Goal: Transaction & Acquisition: Purchase product/service

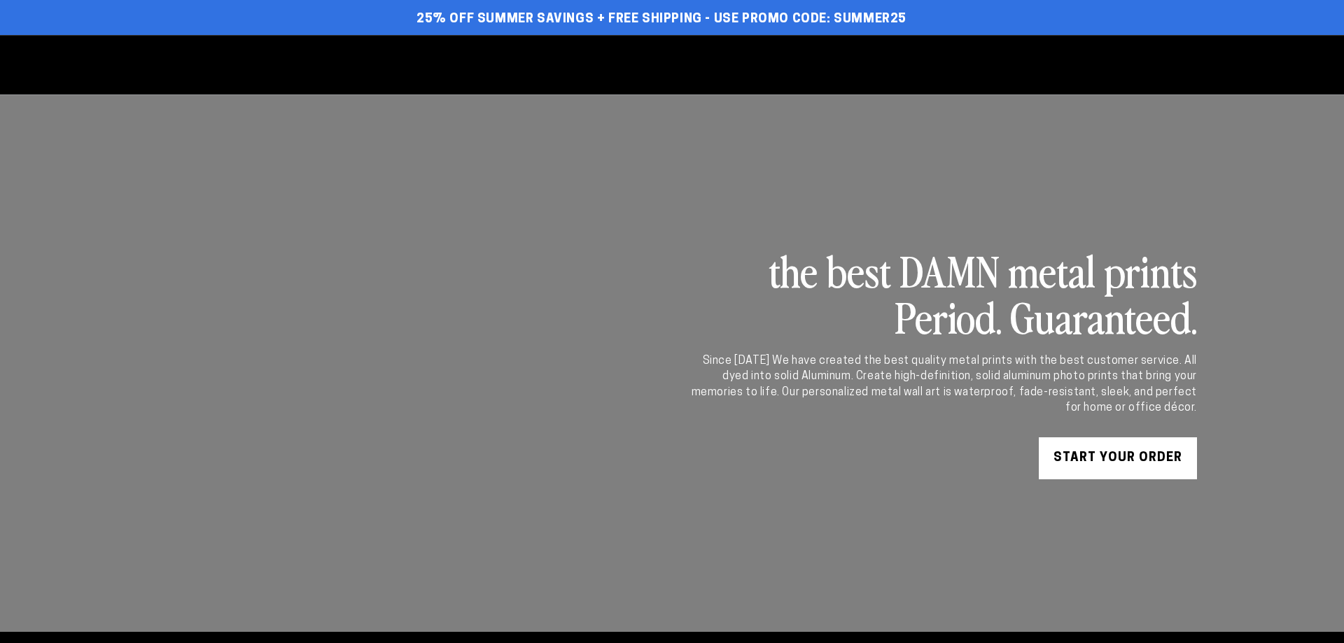
click at [1159, 85] on header "Start Your Print Shop By Use Shop By Use For Home For Business" at bounding box center [672, 64] width 1120 height 59
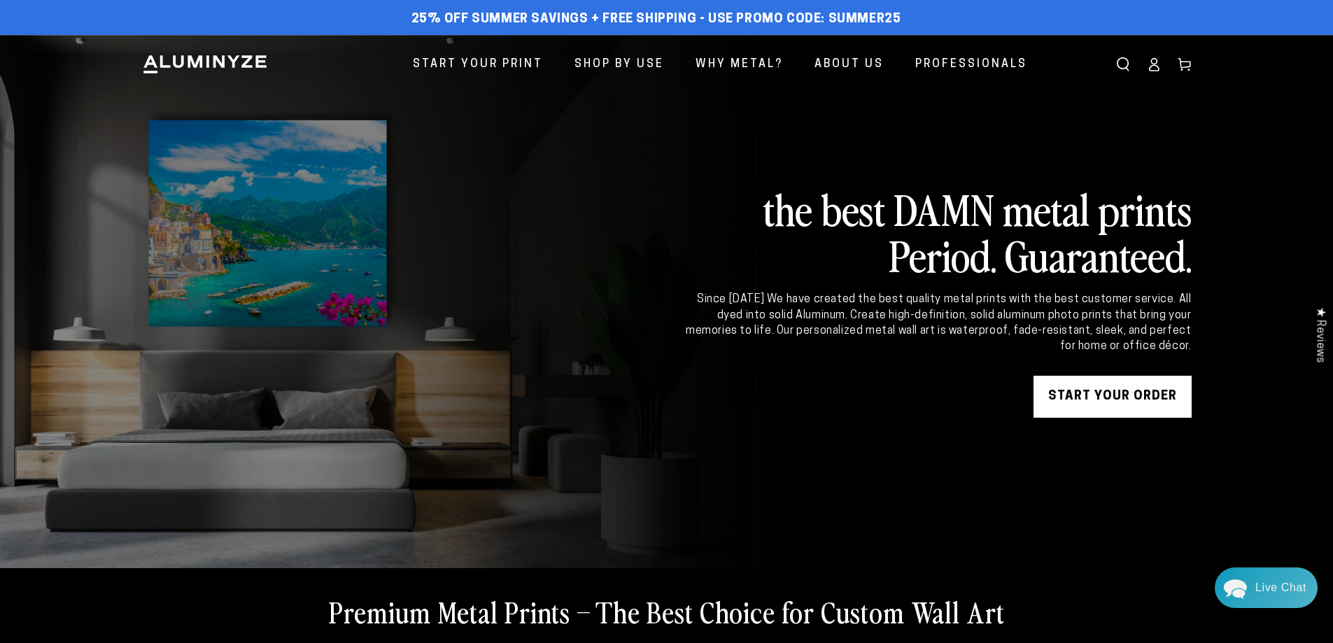
click at [1153, 64] on ellipse at bounding box center [1154, 62] width 6 height 6
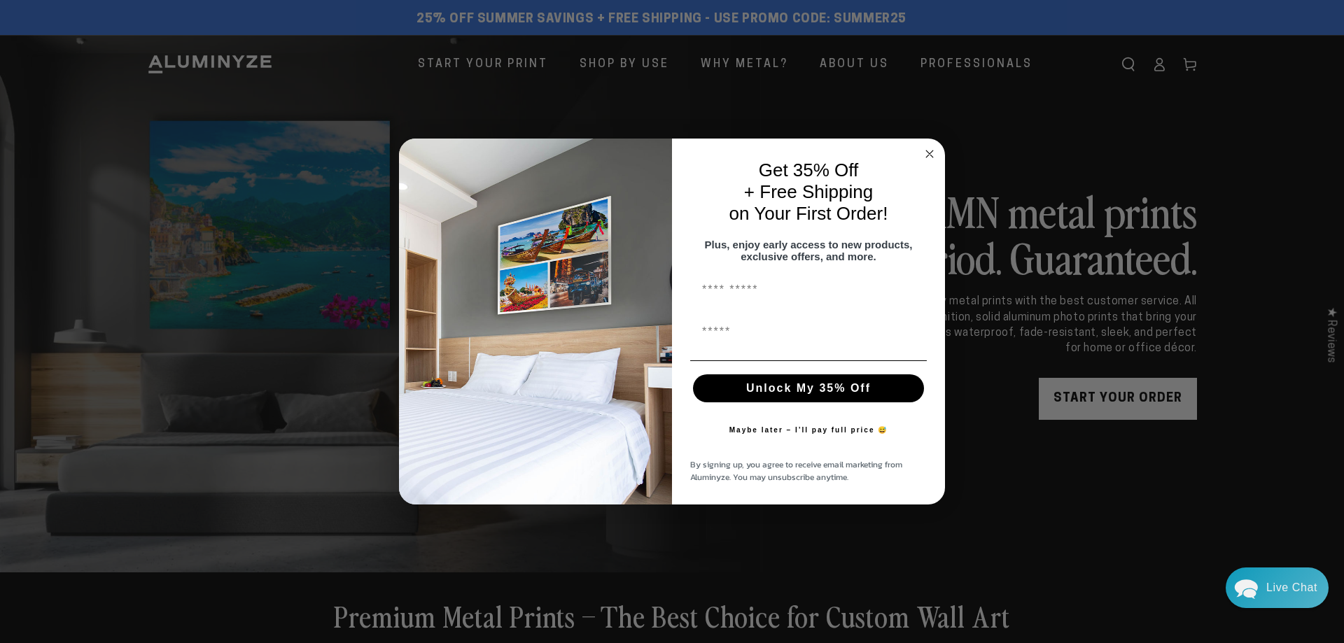
click at [930, 150] on icon "Close dialog" at bounding box center [929, 153] width 7 height 7
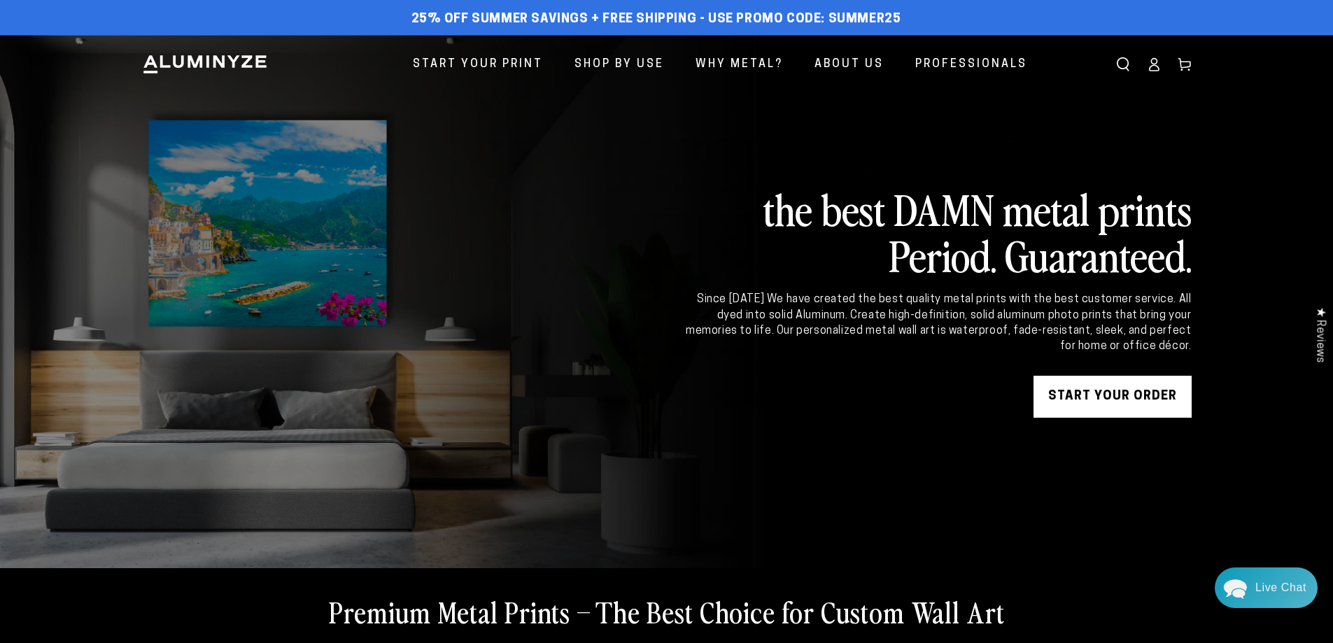
click at [1156, 62] on icon at bounding box center [1154, 64] width 14 height 14
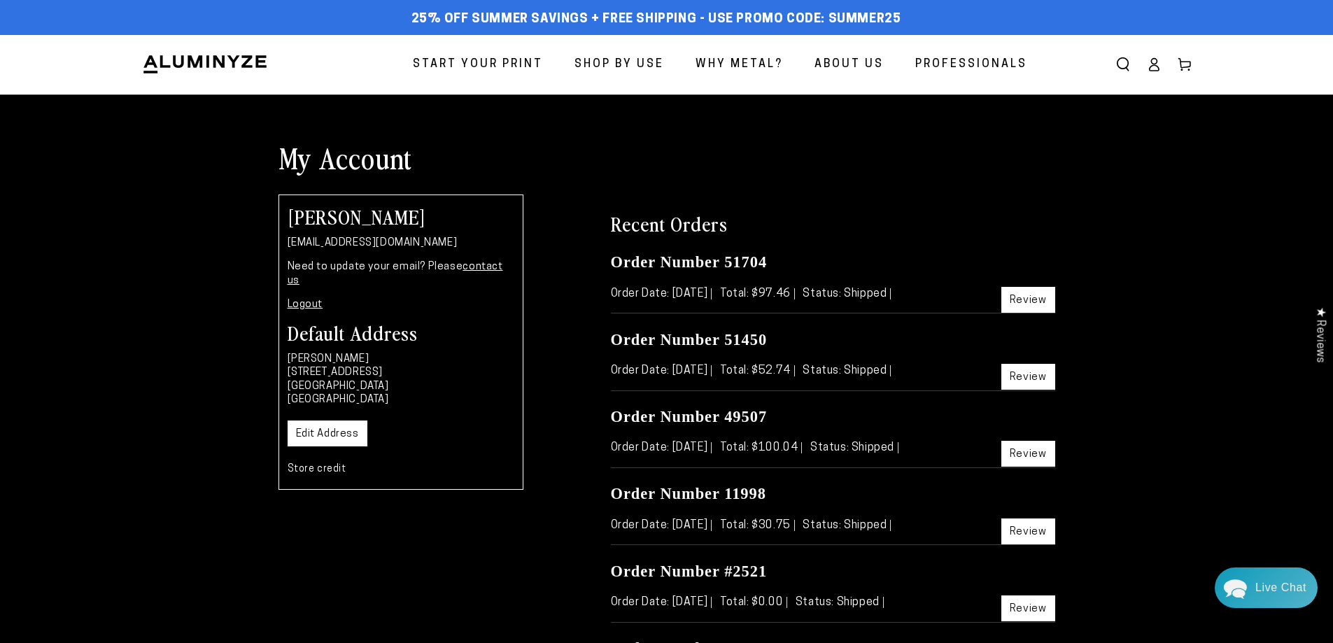
click at [514, 64] on span "Start Your Print" at bounding box center [478, 65] width 130 height 20
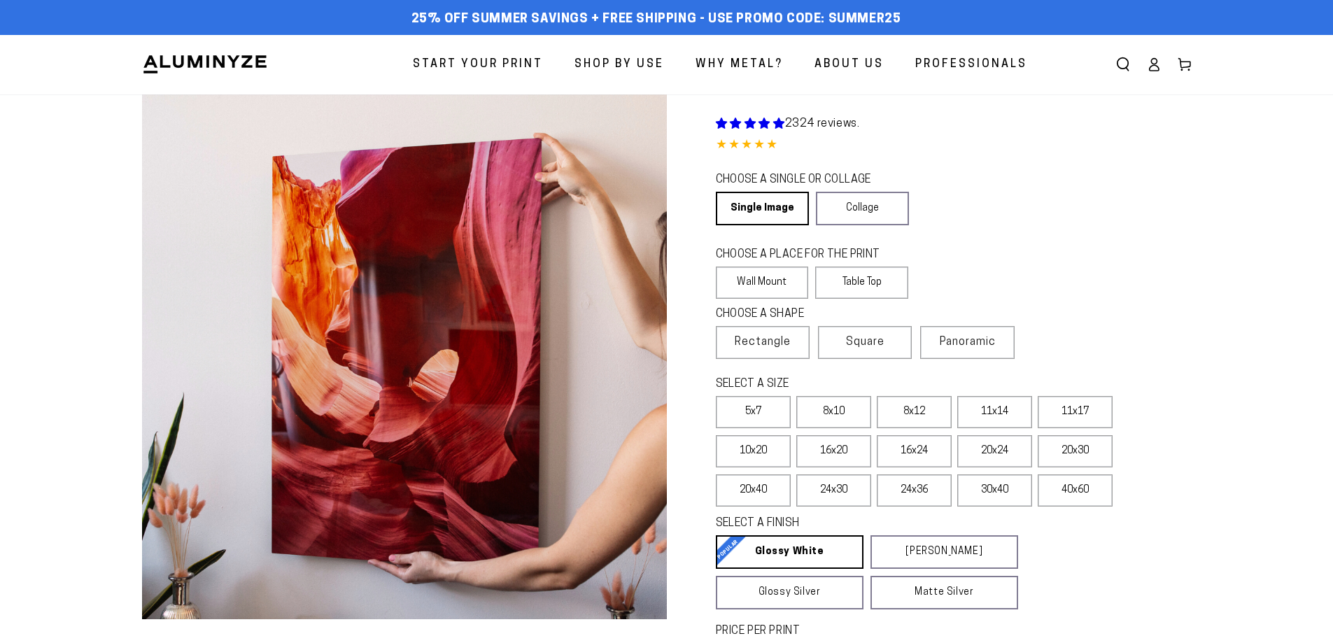
select select "**********"
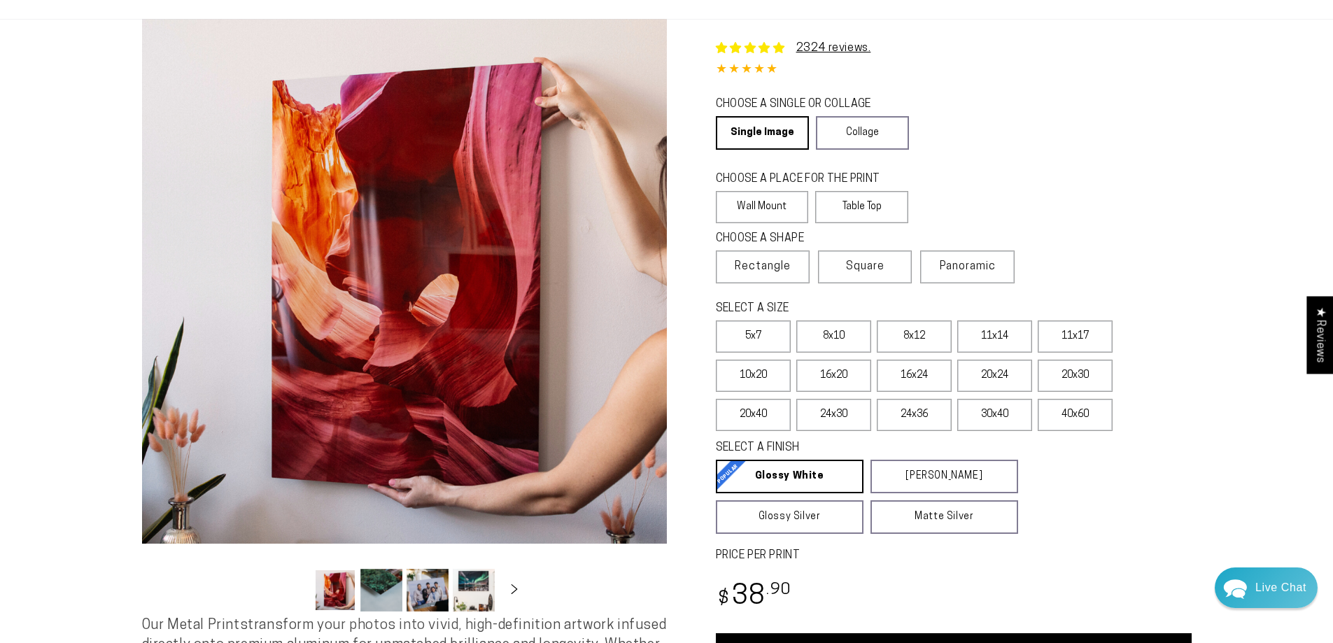
scroll to position [93, 0]
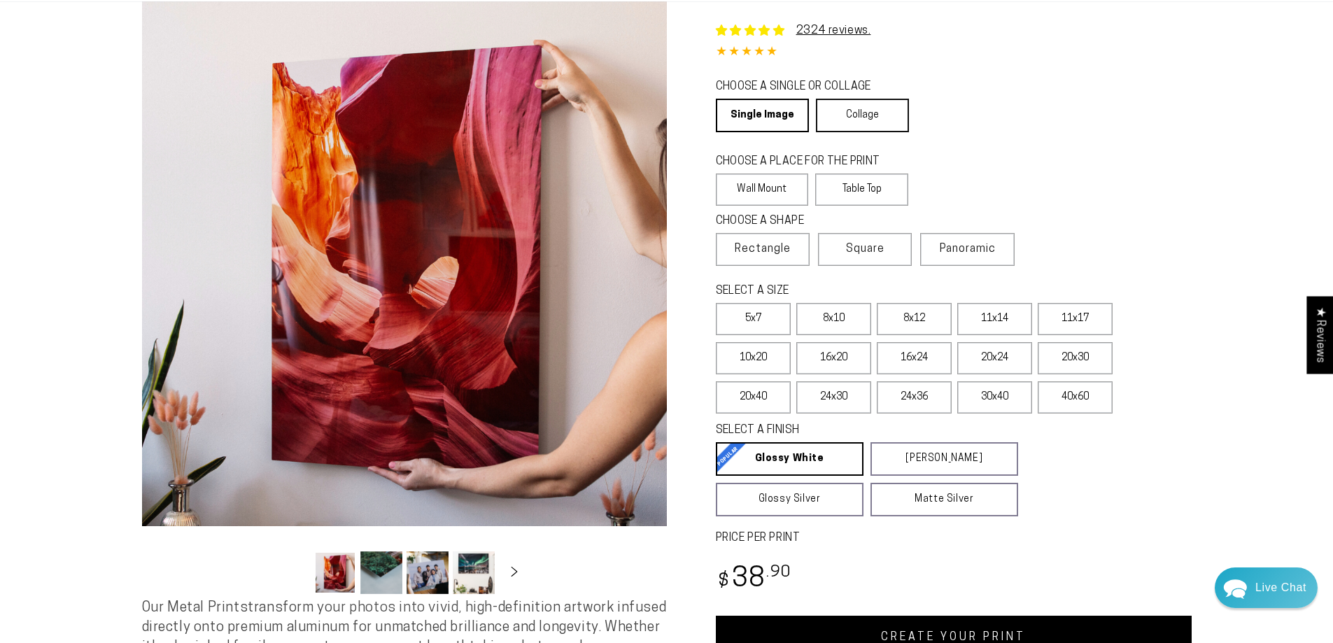
click at [869, 111] on link "Collage" at bounding box center [862, 116] width 93 height 34
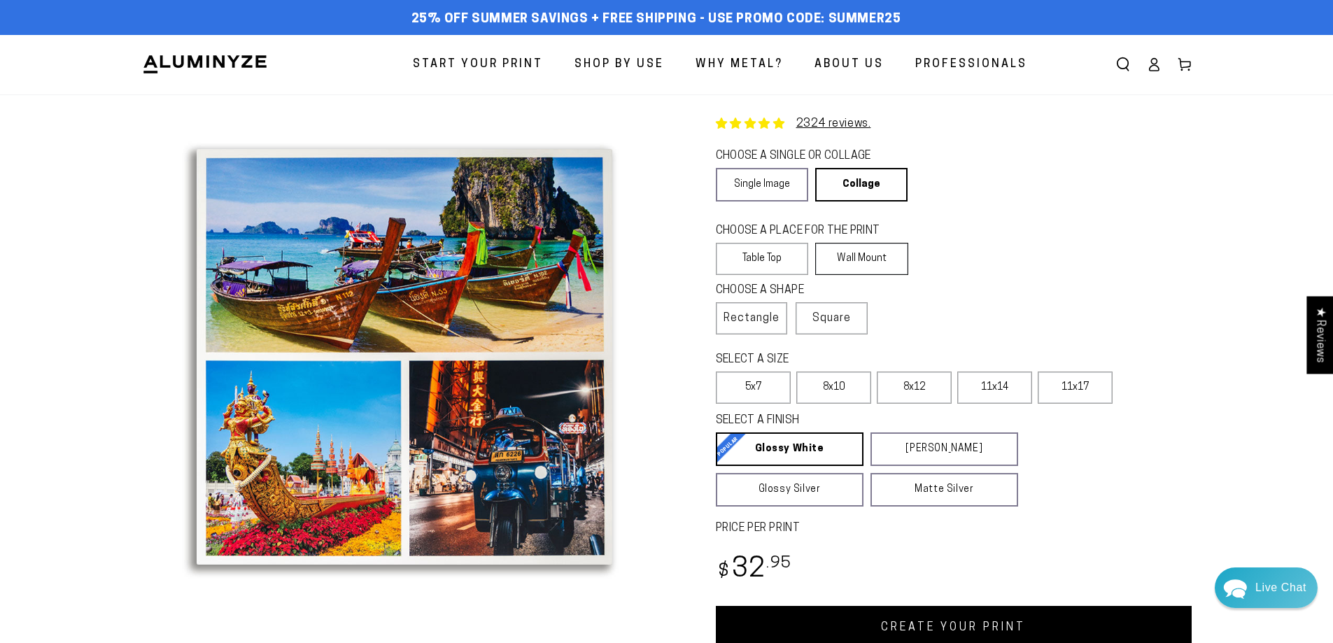
click at [862, 255] on label "Wall Mount" at bounding box center [861, 259] width 93 height 32
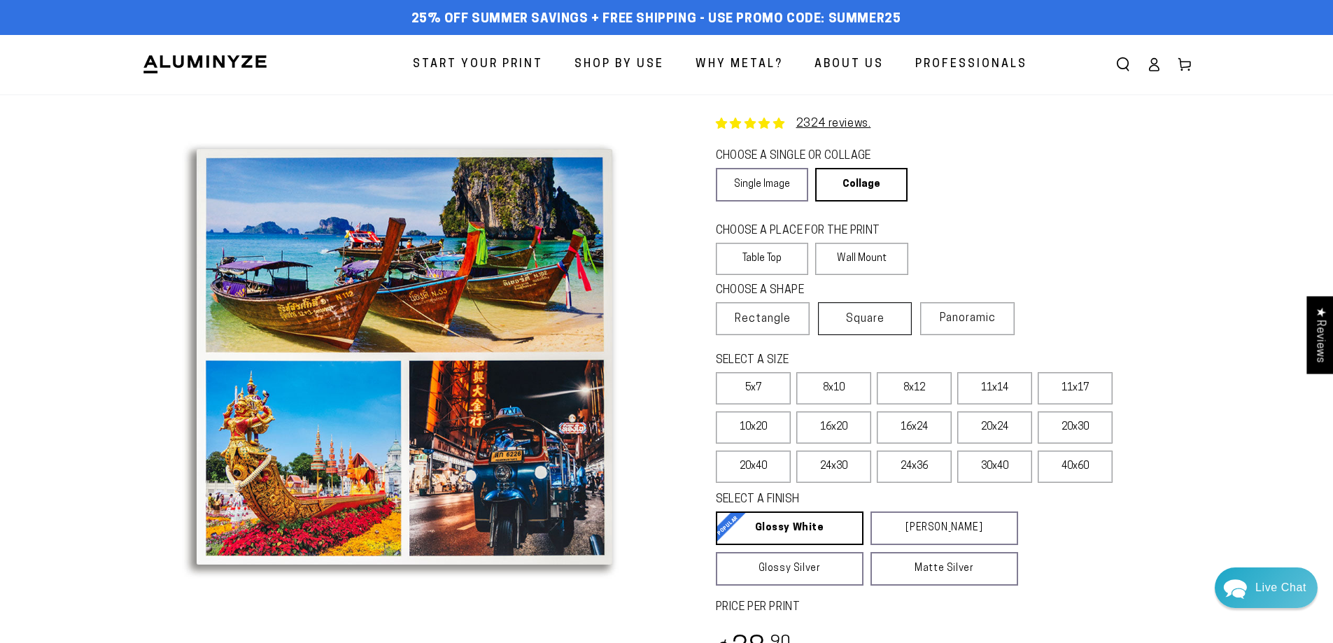
click at [856, 316] on span "Square" at bounding box center [865, 319] width 38 height 17
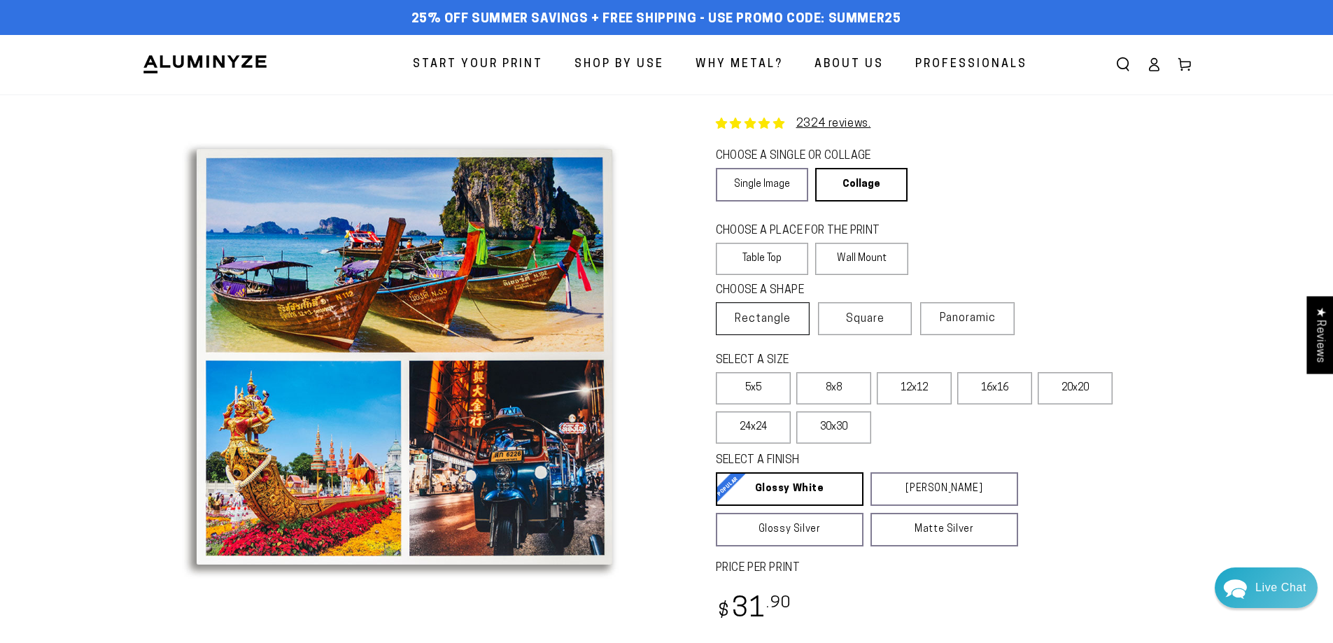
click at [776, 323] on span "Rectangle" at bounding box center [763, 319] width 56 height 17
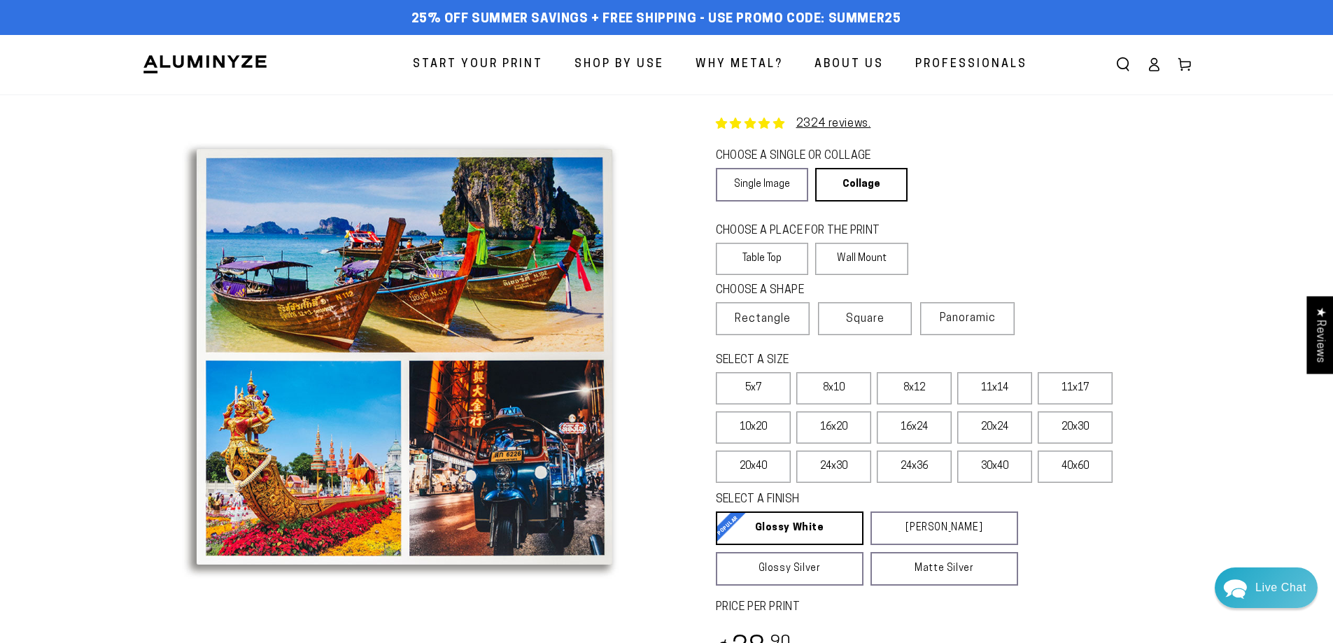
click at [1153, 62] on icon at bounding box center [1154, 64] width 14 height 14
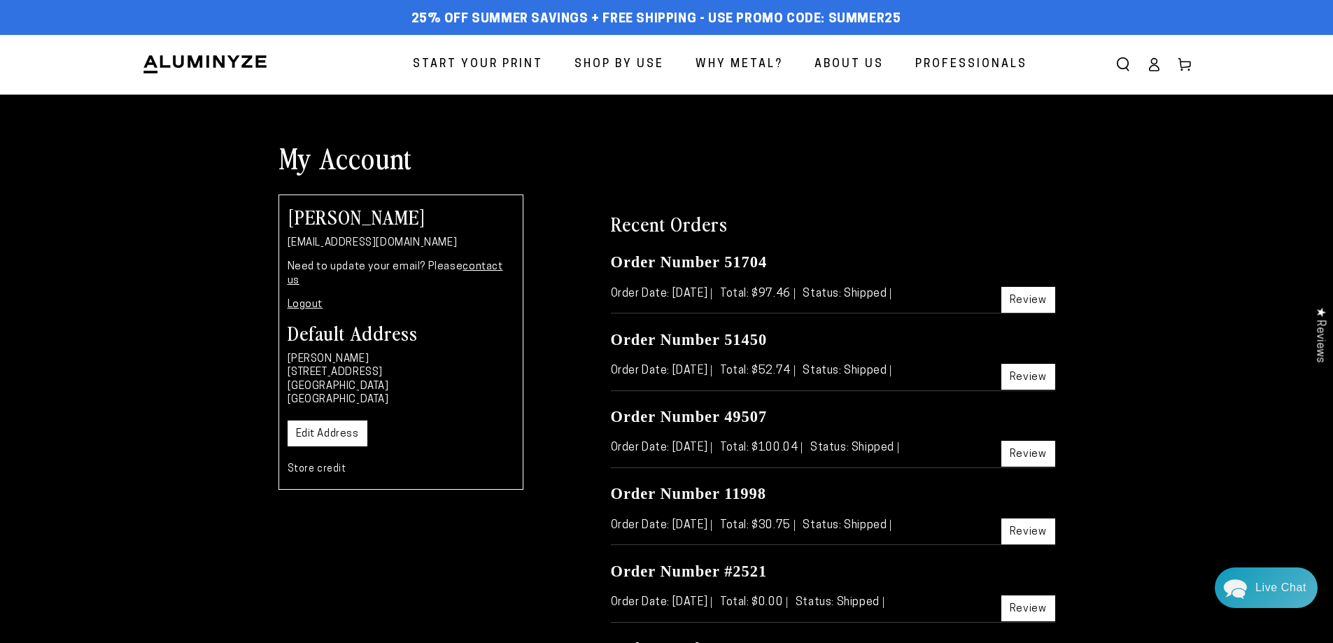
click at [1029, 298] on link "Review" at bounding box center [1029, 300] width 54 height 26
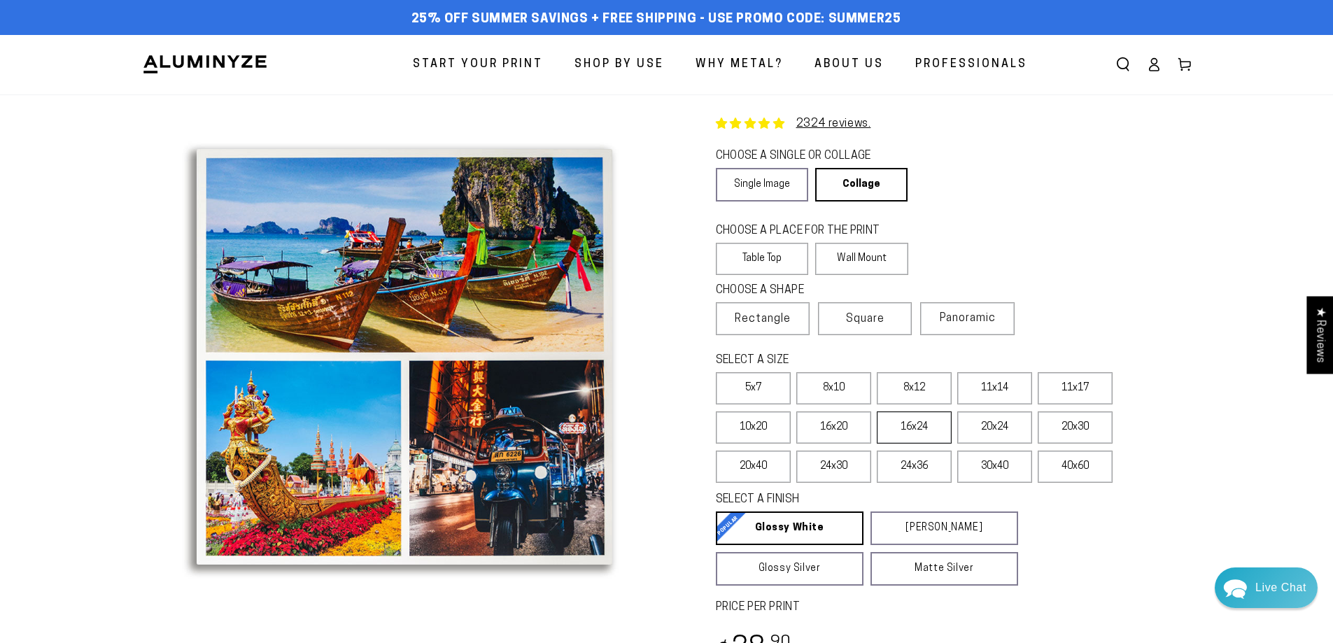
click at [923, 425] on label "16x24" at bounding box center [914, 428] width 75 height 32
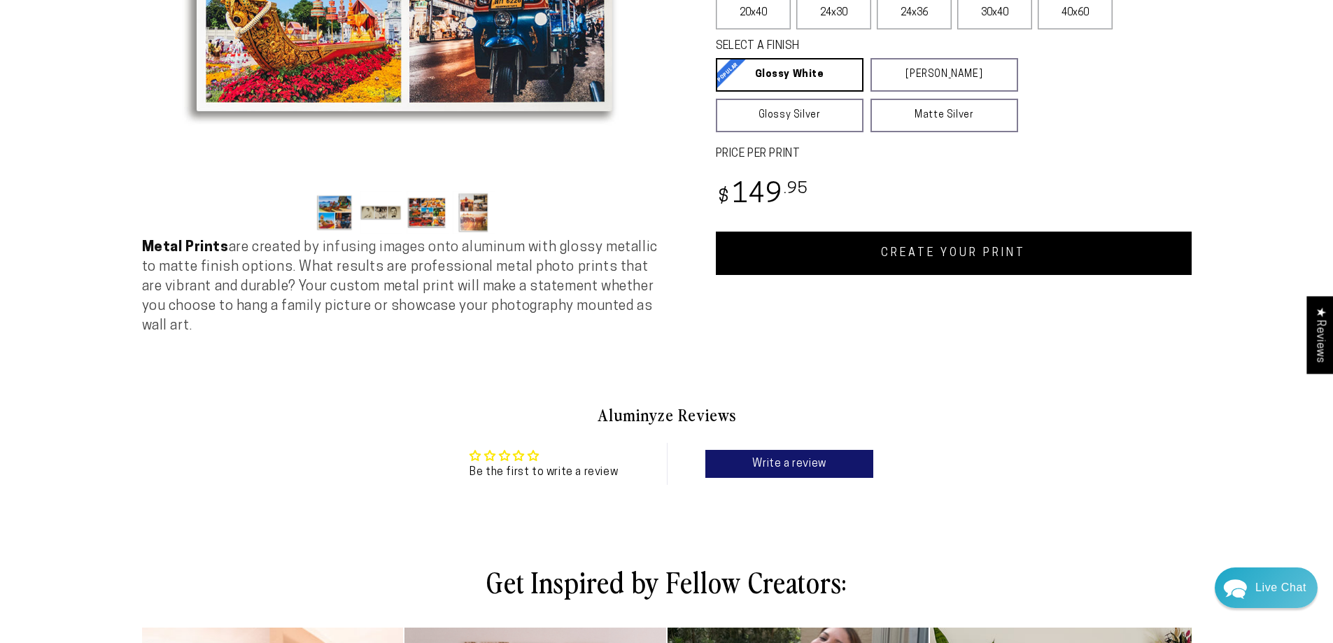
scroll to position [467, 0]
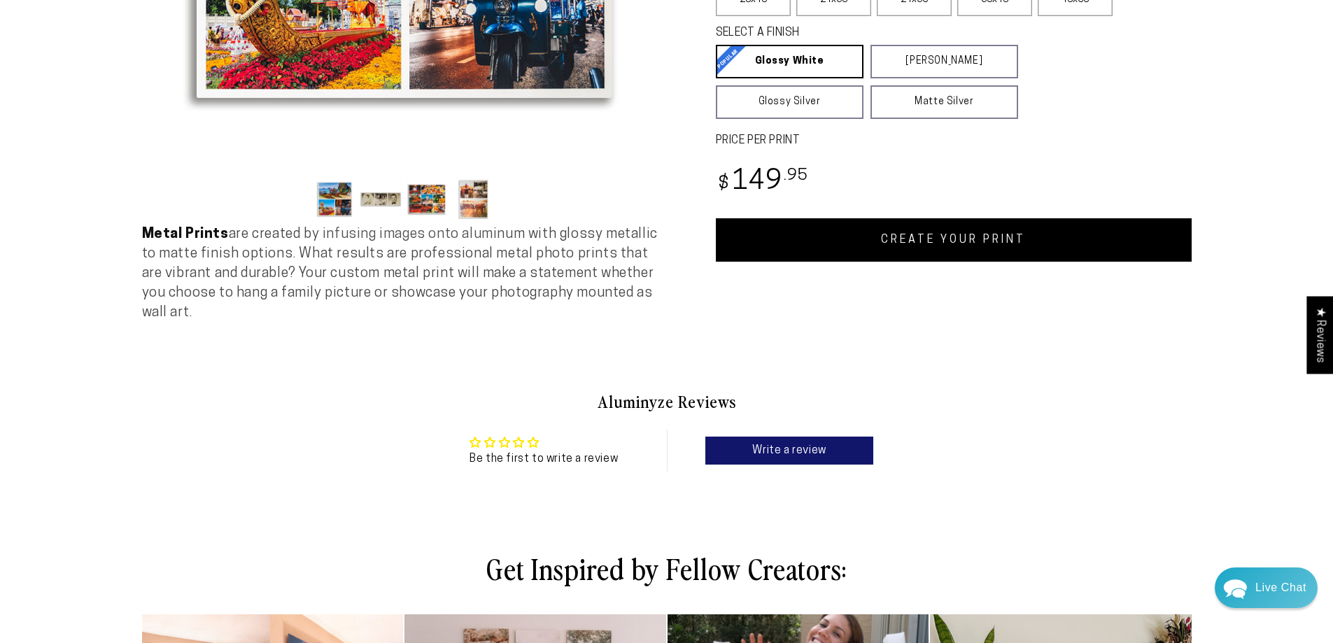
click at [979, 243] on link "CREATE YOUR PRINT" at bounding box center [954, 239] width 476 height 43
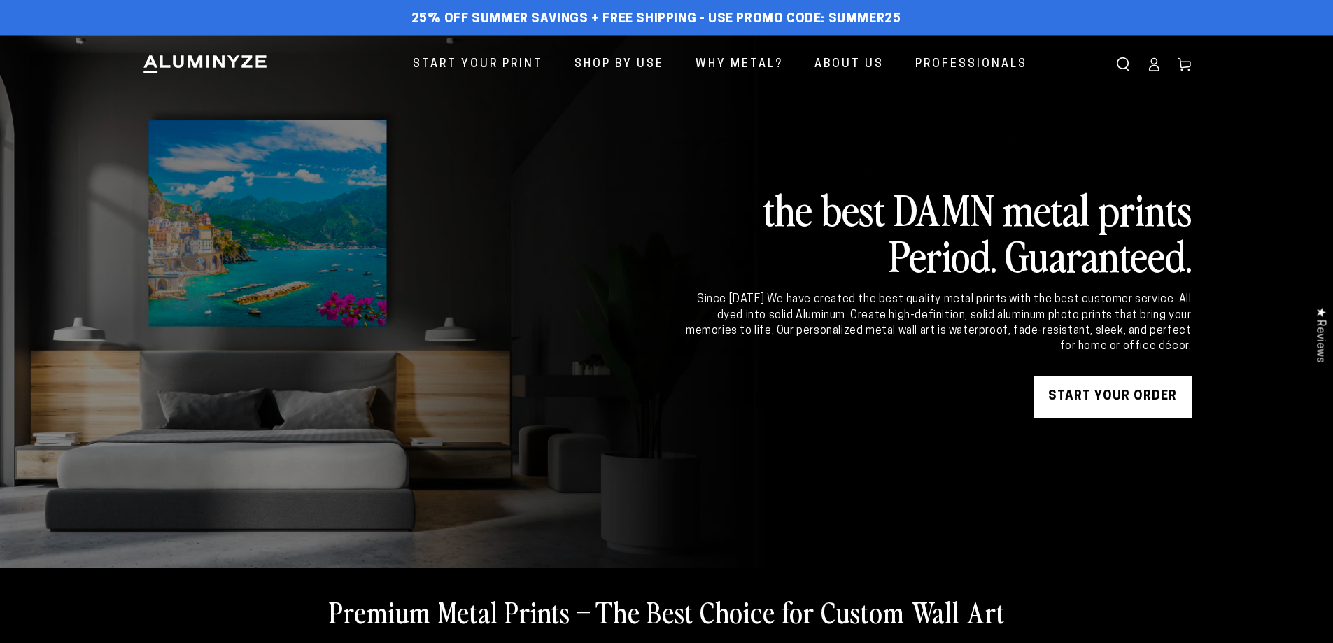
click at [1156, 62] on icon at bounding box center [1154, 64] width 14 height 14
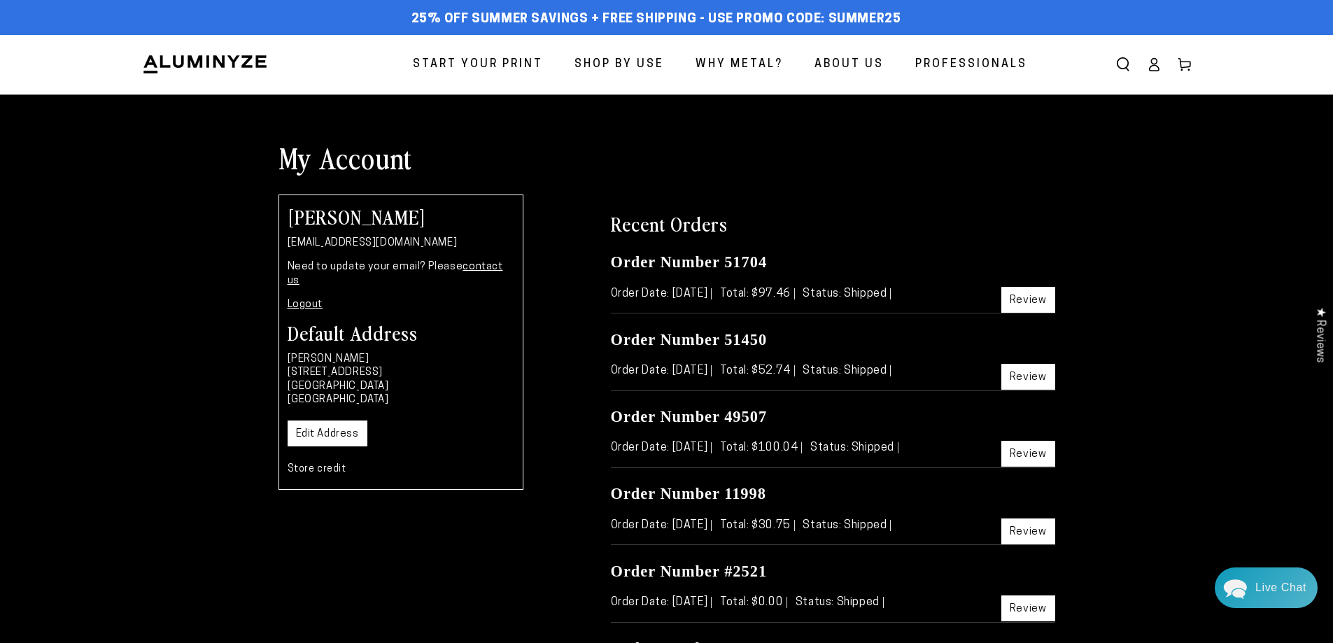
click at [1152, 63] on ellipse at bounding box center [1154, 62] width 6 height 6
click at [1157, 65] on icon at bounding box center [1154, 64] width 14 height 14
click at [302, 300] on link "Logout" at bounding box center [306, 305] width 36 height 10
